Goal: Obtain resource: Download file/media

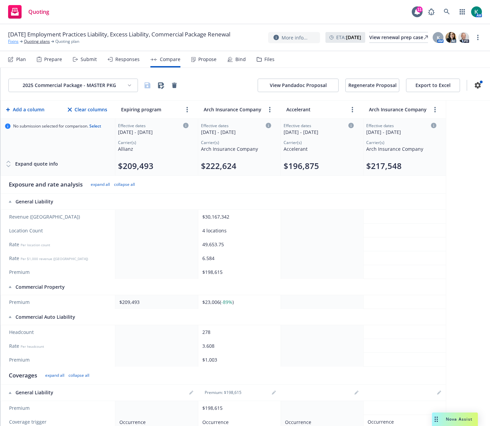
click at [11, 44] on link "Fixins" at bounding box center [13, 41] width 10 height 6
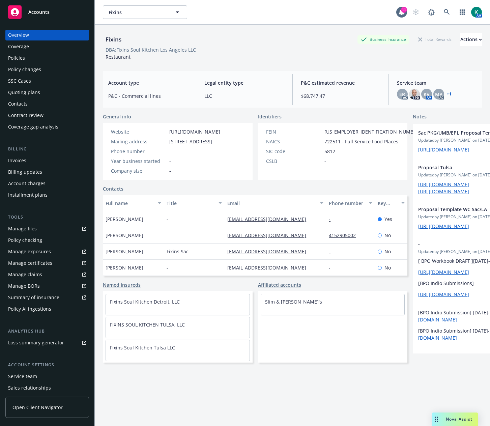
click at [22, 57] on div "Policies" at bounding box center [16, 58] width 17 height 11
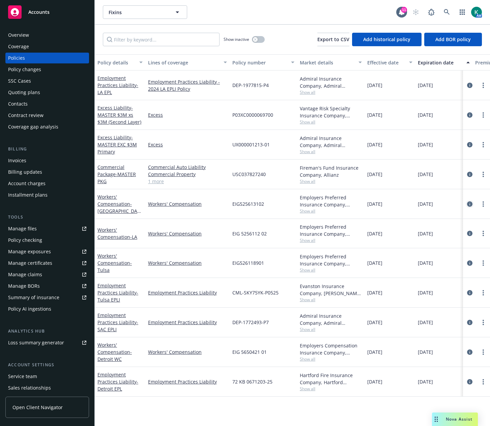
click at [470, 203] on icon "circleInformation" at bounding box center [469, 203] width 5 height 5
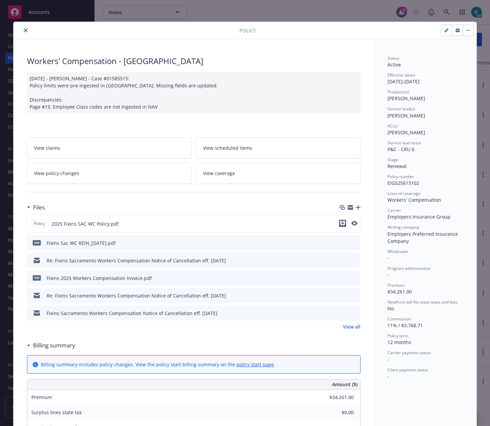
click at [341, 224] on icon "download file" at bounding box center [342, 222] width 5 height 5
click at [24, 29] on icon "close" at bounding box center [26, 30] width 4 height 4
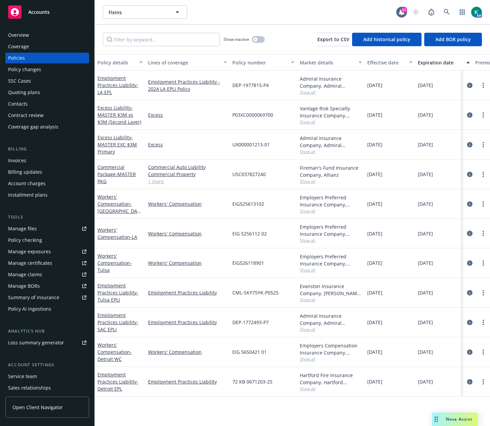
click at [471, 234] on icon "circleInformation" at bounding box center [469, 233] width 5 height 5
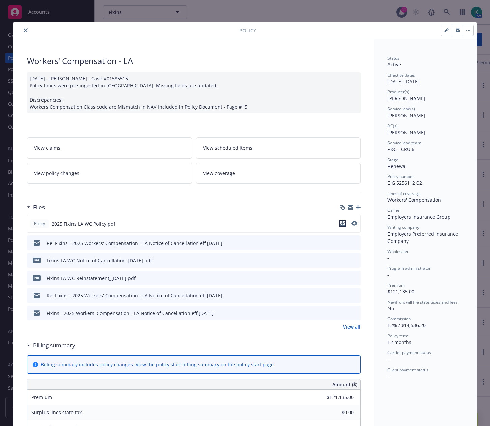
click at [340, 223] on icon "download file" at bounding box center [342, 222] width 4 height 4
click at [25, 29] on icon "close" at bounding box center [26, 30] width 4 height 4
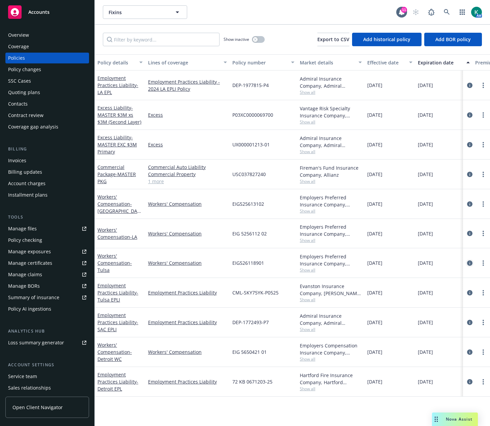
click at [470, 261] on icon "circleInformation" at bounding box center [469, 262] width 5 height 5
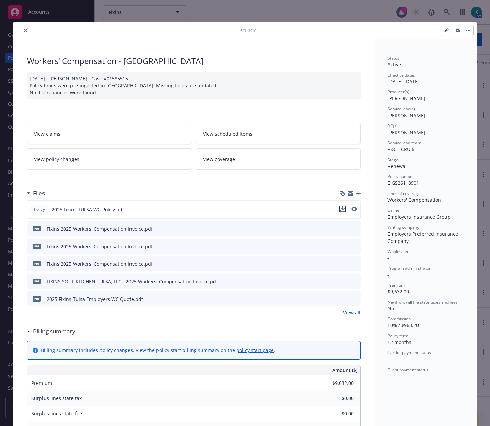
click at [341, 211] on icon "download file" at bounding box center [342, 211] width 5 height 2
click at [24, 30] on icon "close" at bounding box center [26, 30] width 4 height 4
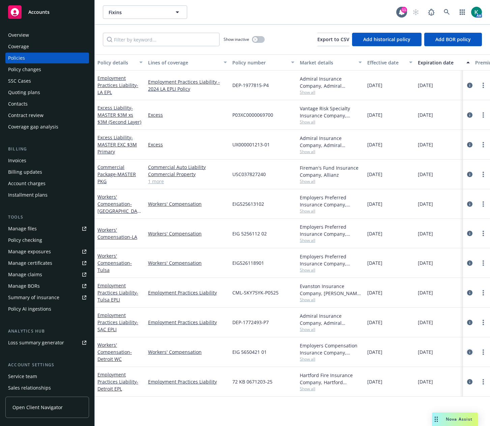
click at [470, 350] on icon "circleInformation" at bounding box center [469, 351] width 5 height 5
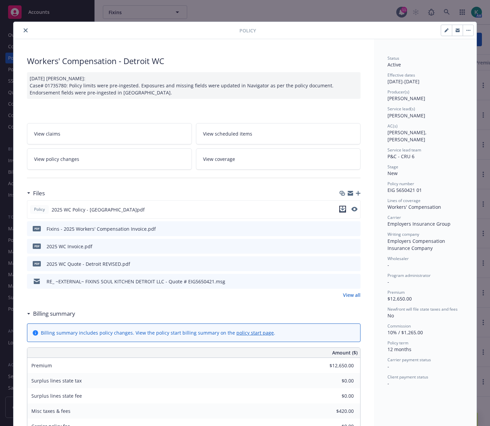
click at [340, 209] on icon "download file" at bounding box center [342, 208] width 5 height 5
click at [24, 28] on icon "close" at bounding box center [26, 30] width 4 height 4
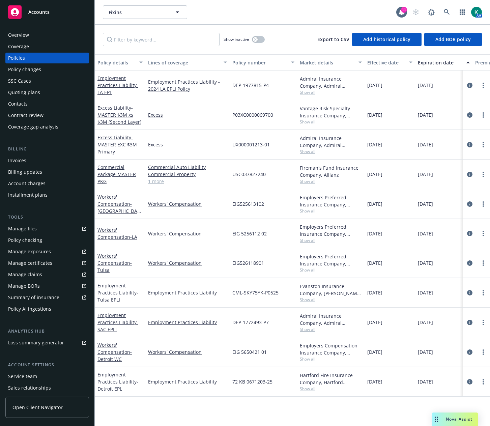
drag, startPoint x: 484, startPoint y: 103, endPoint x: 167, endPoint y: 402, distance: 435.3
click at [167, 402] on div "Policy details Lines of coverage Policy number Market details Effective date Ex…" at bounding box center [292, 239] width 395 height 371
click at [19, 93] on div "Quoting plans" at bounding box center [24, 92] width 32 height 11
